Goal: Navigation & Orientation: Find specific page/section

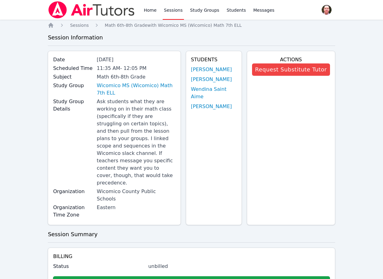
scroll to position [377, 0]
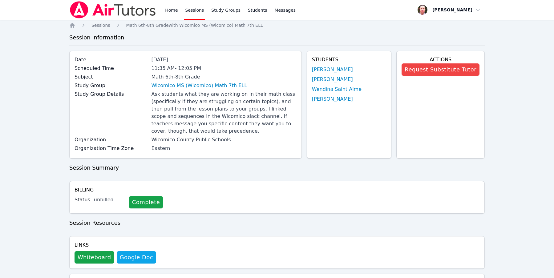
scroll to position [320, 0]
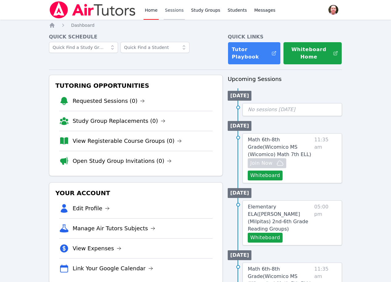
click at [171, 10] on link "Sessions" at bounding box center [174, 10] width 21 height 20
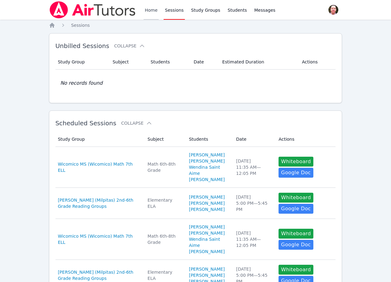
click at [151, 9] on link "Home" at bounding box center [151, 10] width 15 height 20
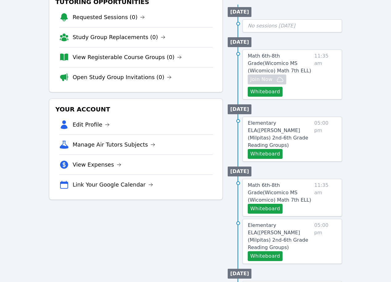
scroll to position [139, 0]
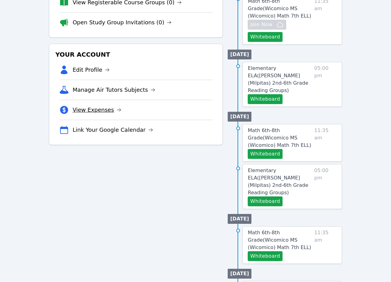
click at [116, 110] on icon at bounding box center [118, 110] width 5 height 5
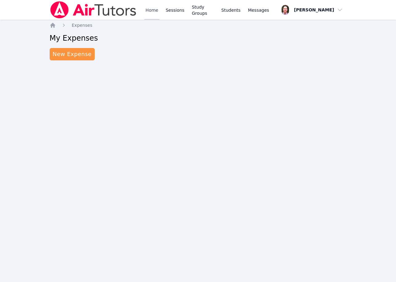
click at [151, 12] on link "Home" at bounding box center [151, 10] width 15 height 20
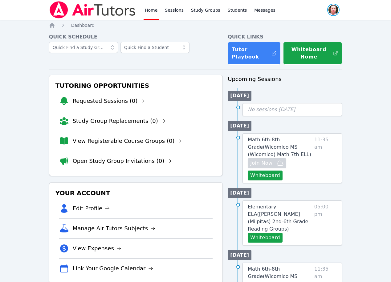
click at [335, 11] on span "button" at bounding box center [334, 10] width 14 height 14
click at [201, 11] on link "Study Groups" at bounding box center [206, 10] width 32 height 20
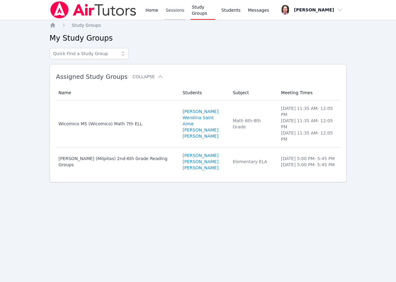
click at [172, 11] on link "Sessions" at bounding box center [174, 10] width 21 height 20
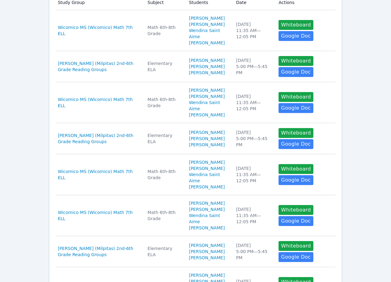
scroll to position [288, 0]
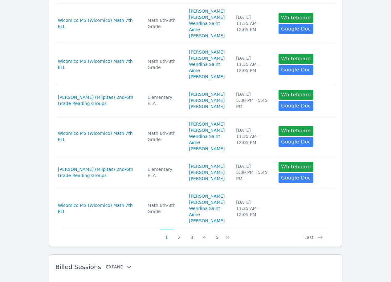
click at [126, 264] on icon at bounding box center [129, 267] width 6 height 6
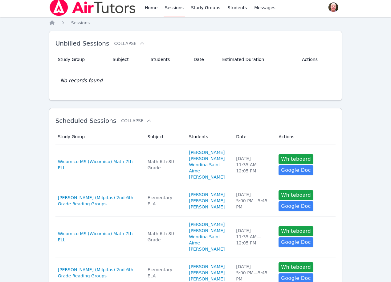
scroll to position [0, 0]
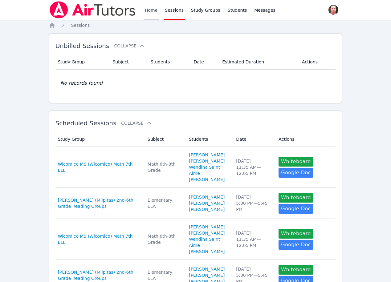
click at [152, 9] on link "Home" at bounding box center [151, 10] width 15 height 20
